Goal: Find specific page/section: Find specific page/section

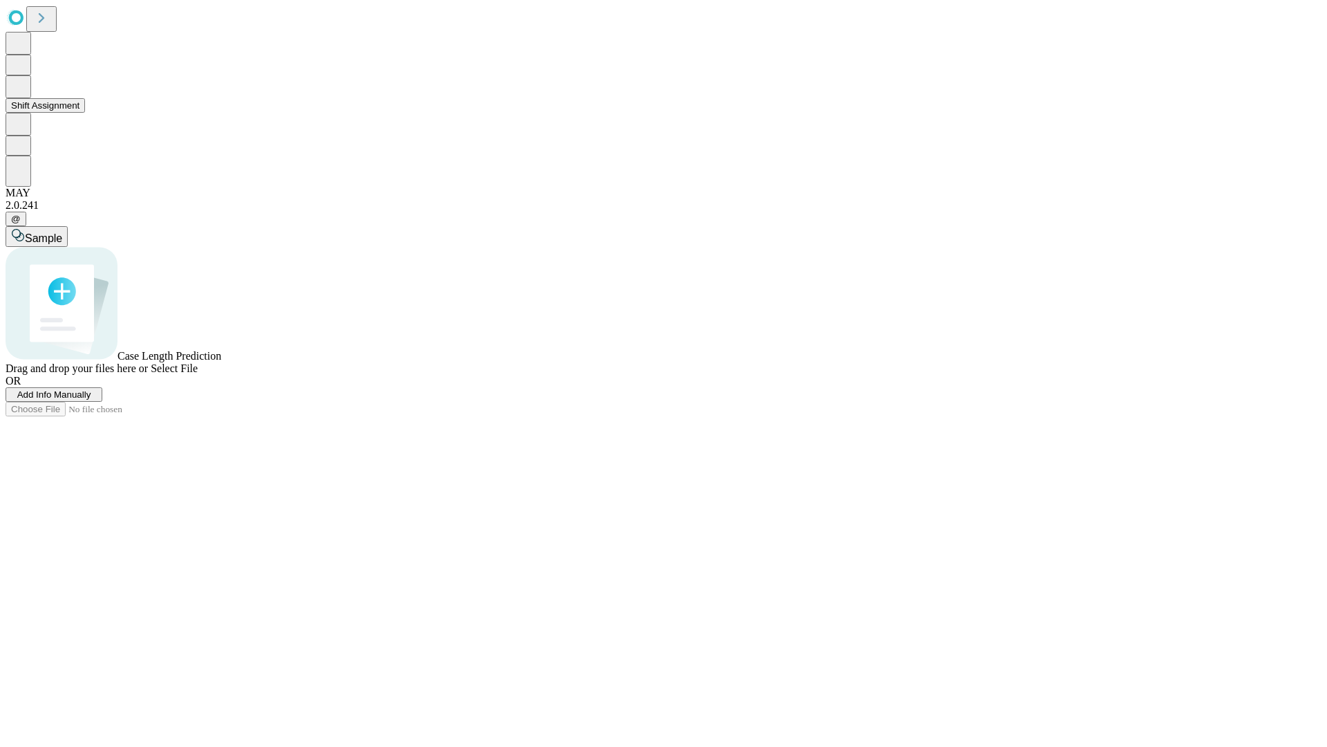
click at [85, 113] on button "Shift Assignment" at bounding box center [45, 105] width 79 height 15
